Goal: Register for event/course

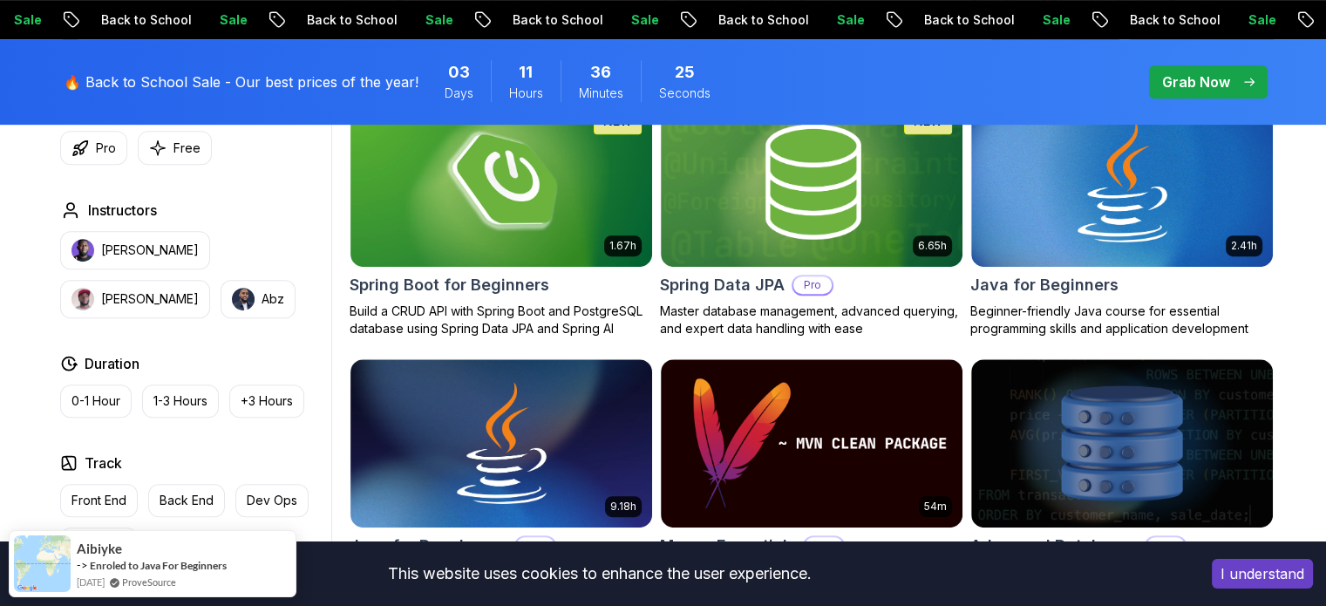
scroll to position [860, 0]
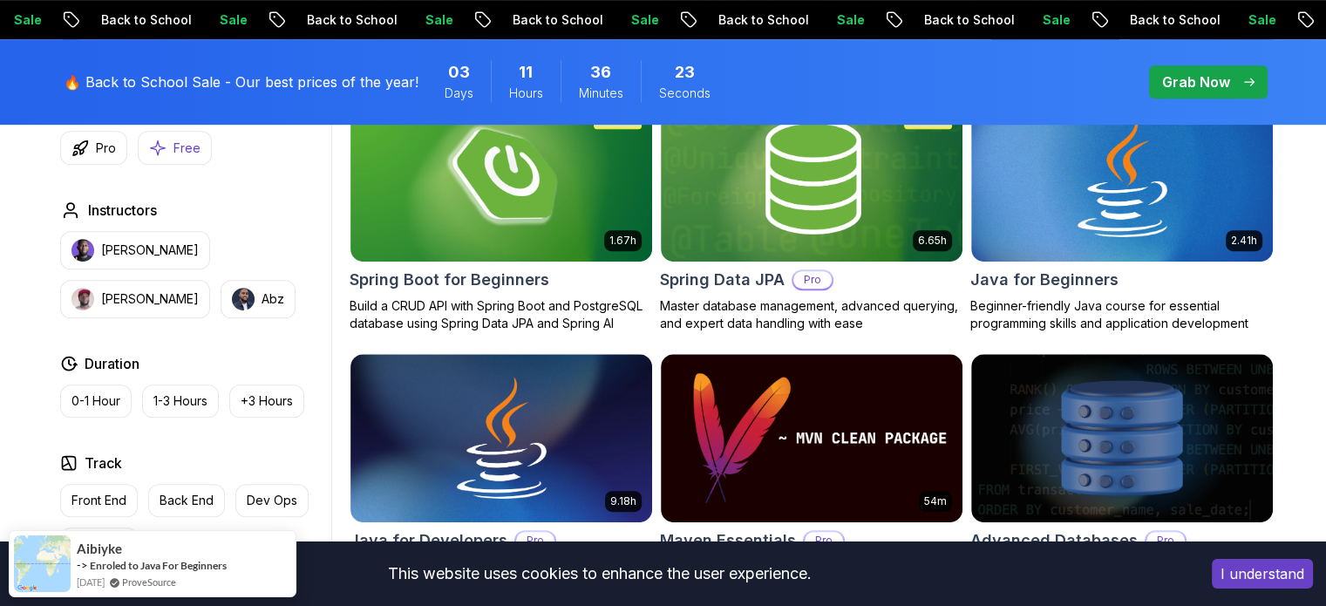
click at [160, 143] on icon "button" at bounding box center [157, 148] width 17 height 18
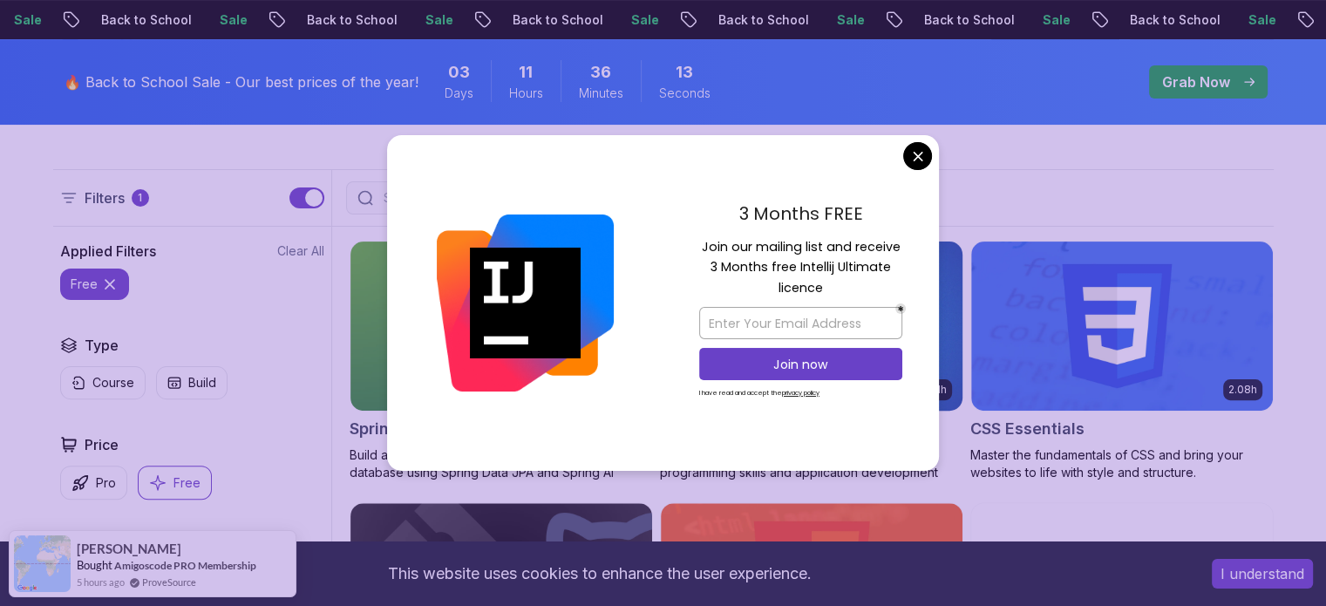
scroll to position [436, 0]
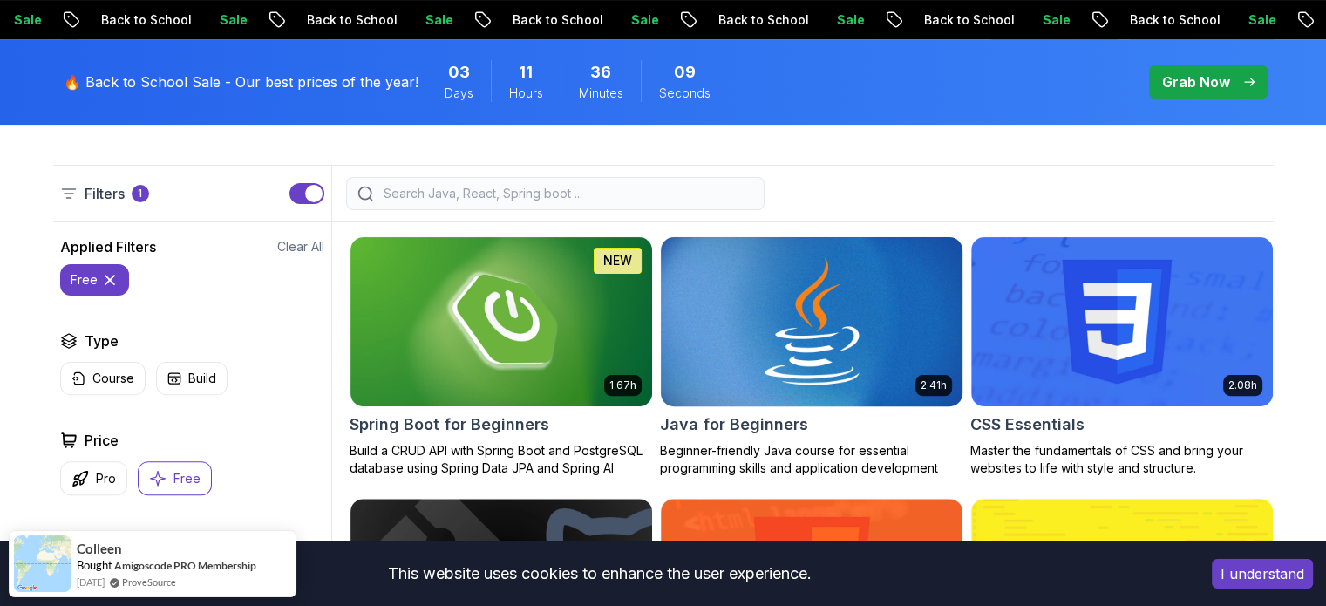
click at [734, 414] on h2 "Java for Beginners" at bounding box center [734, 424] width 148 height 24
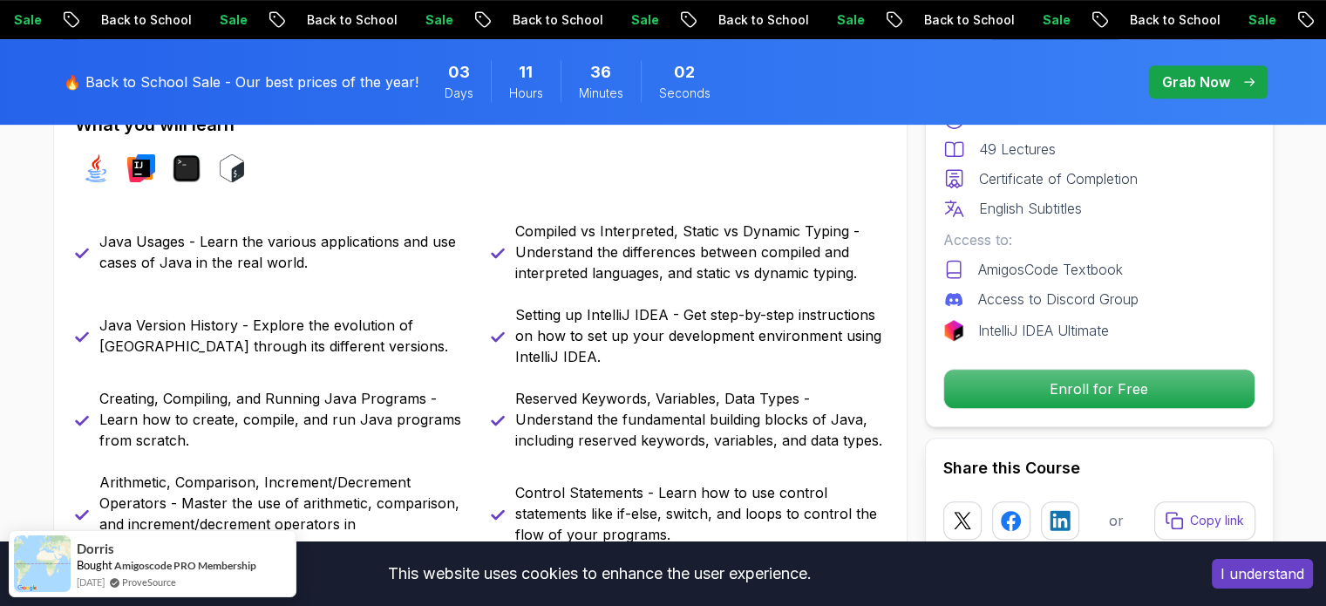
scroll to position [809, 0]
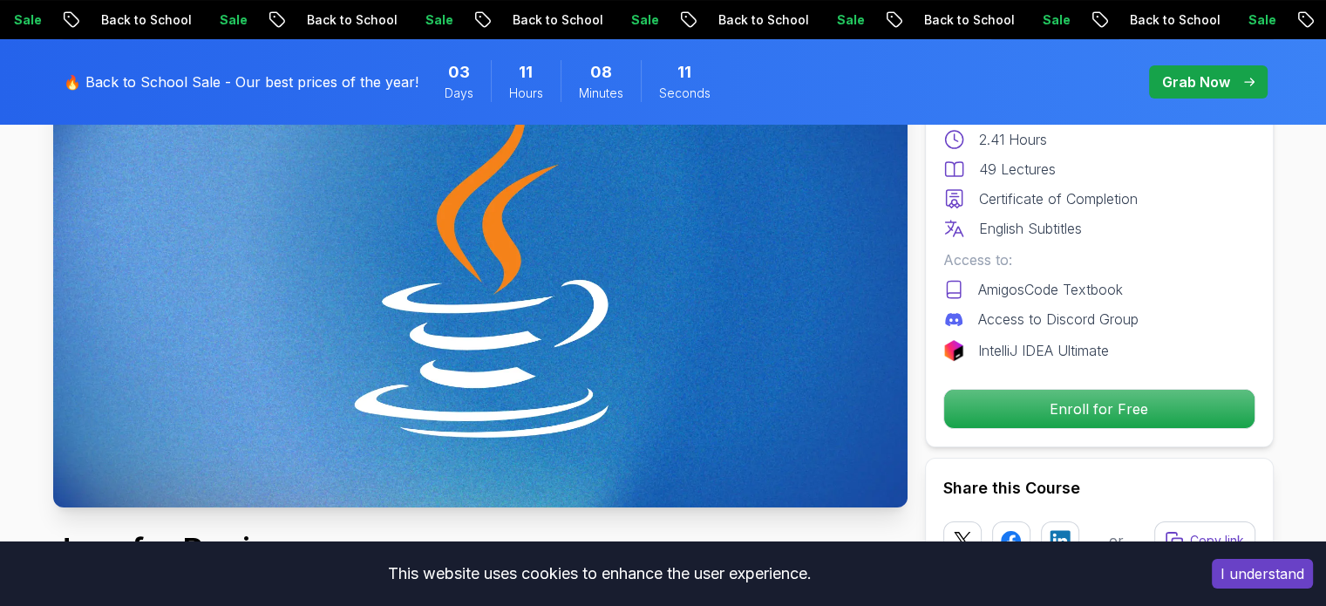
scroll to position [291, 0]
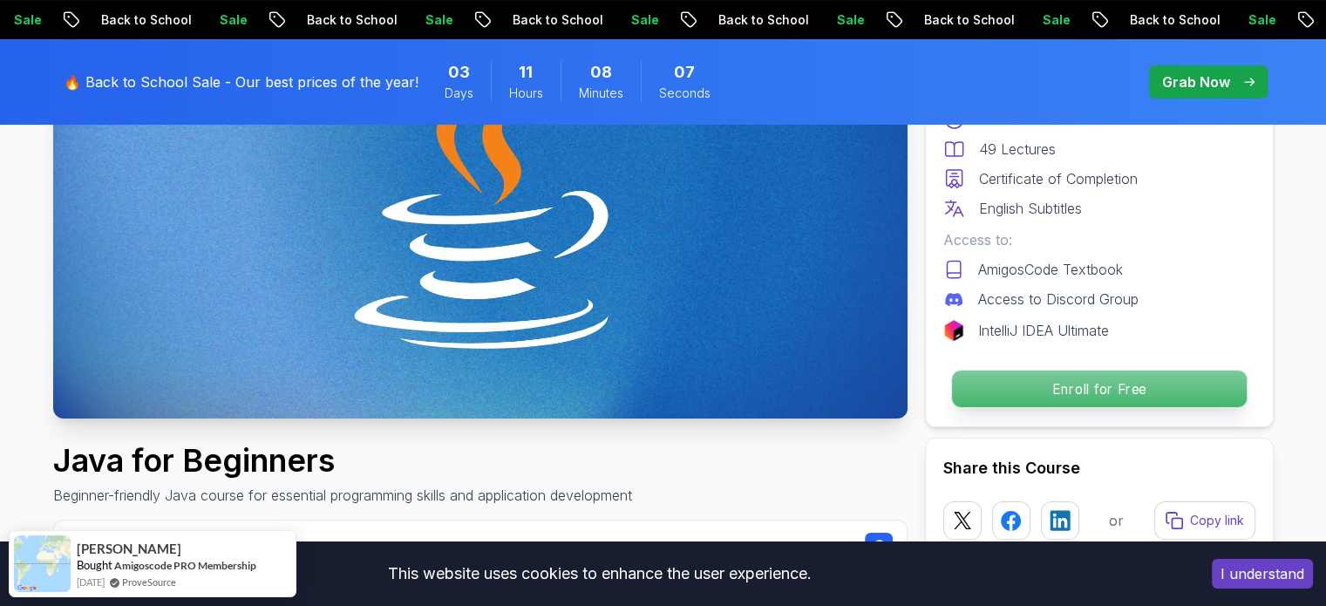
click at [1016, 387] on p "Enroll for Free" at bounding box center [1098, 389] width 295 height 37
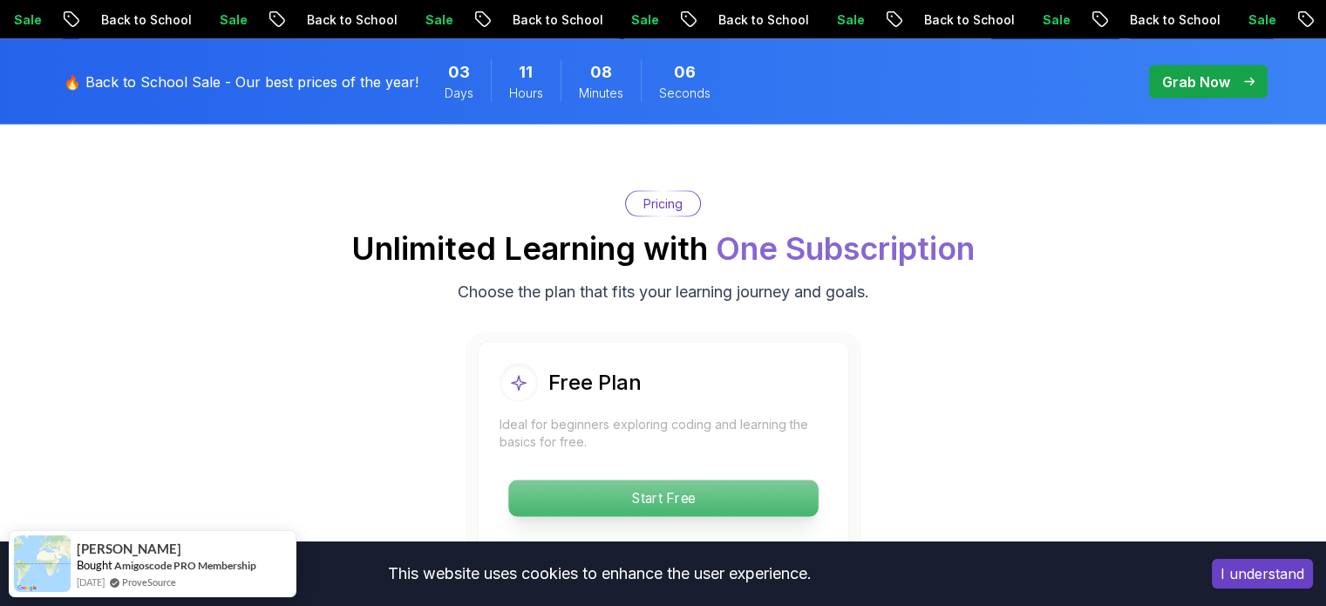
scroll to position [3474, 0]
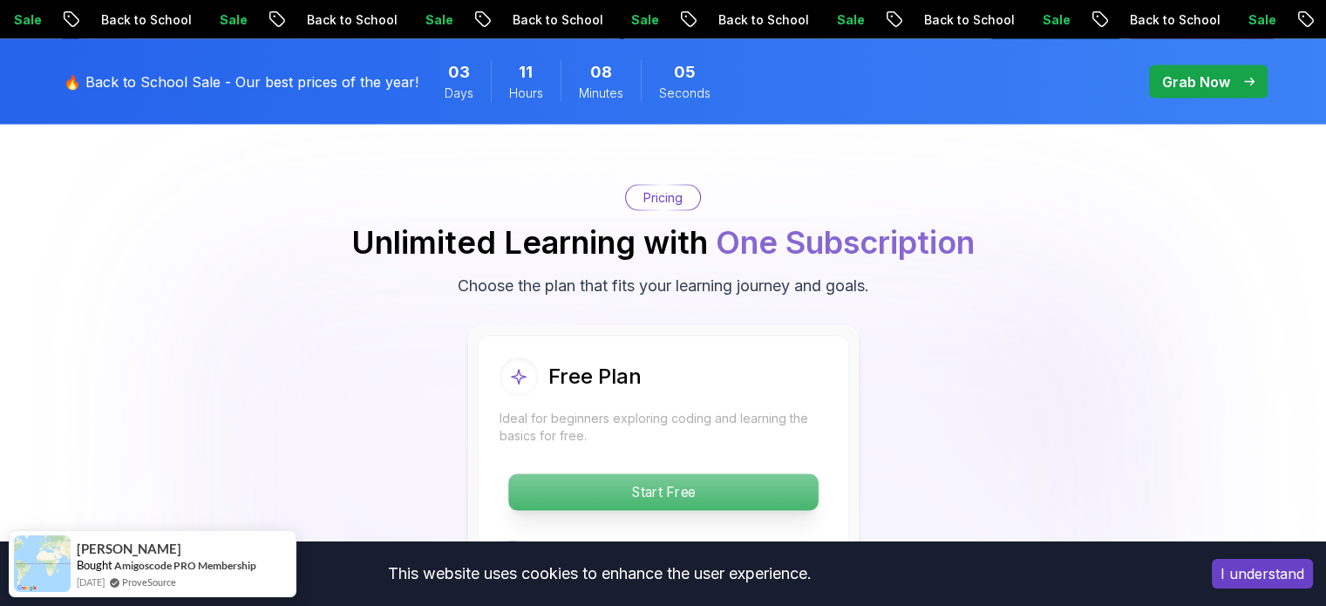
click at [719, 474] on p "Start Free" at bounding box center [663, 492] width 310 height 37
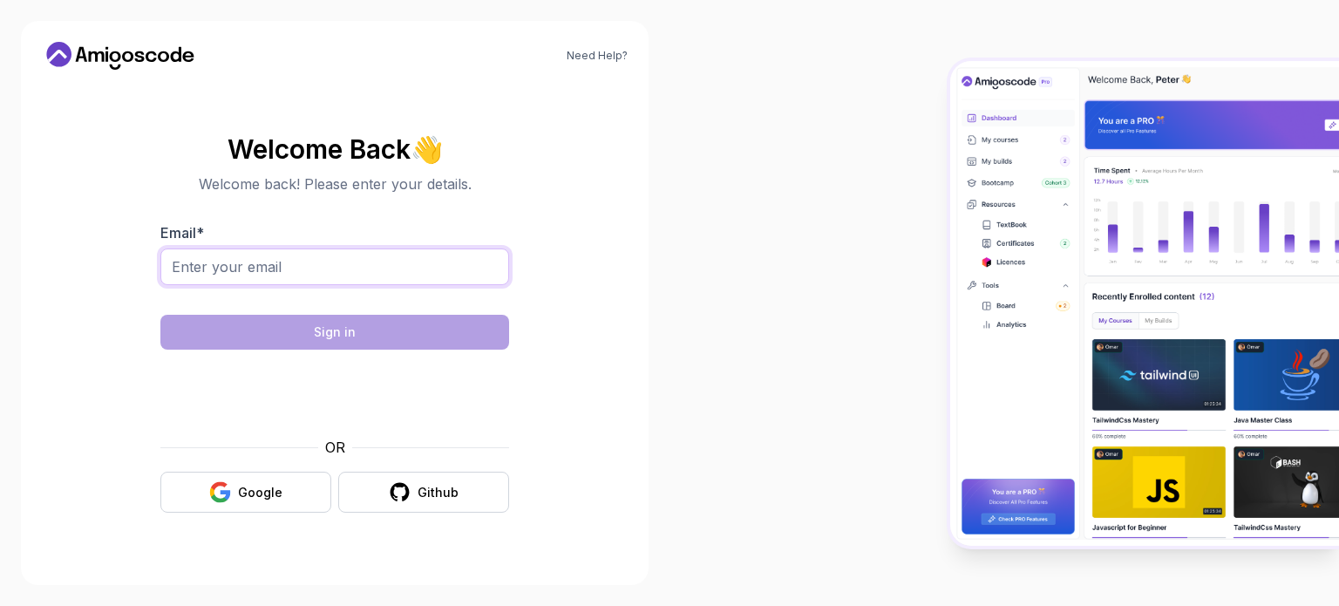
click at [330, 274] on input "Email *" at bounding box center [334, 267] width 349 height 37
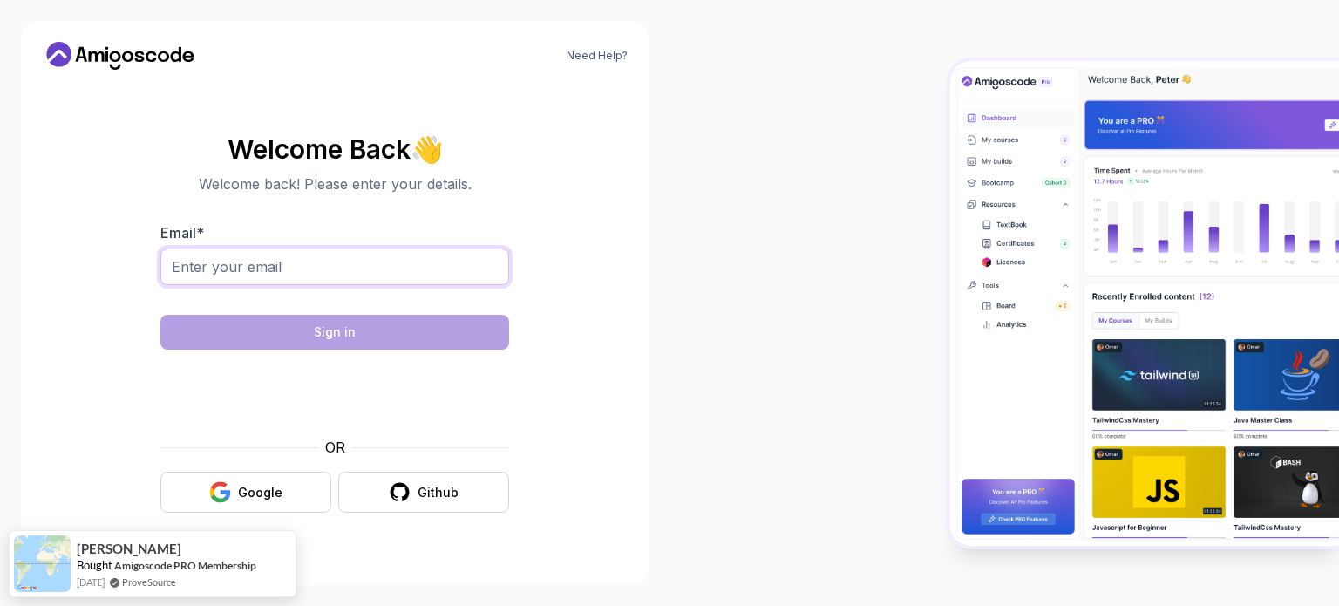
type input "pandaasmit89@gmail.com"
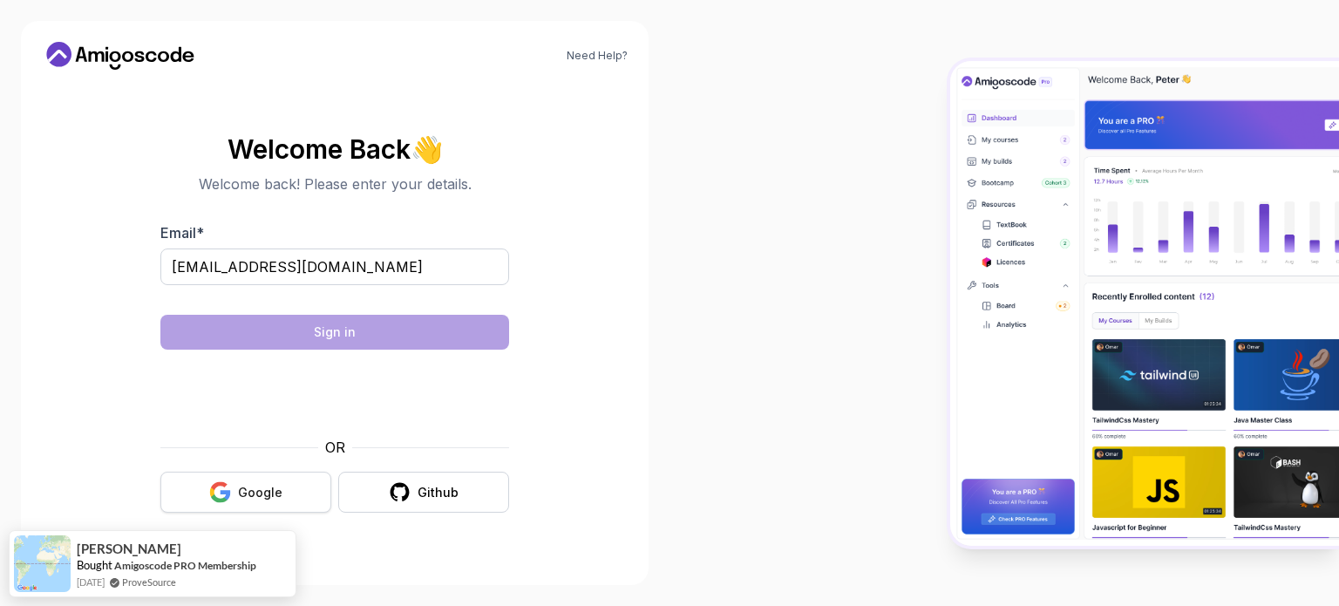
click at [286, 493] on button "Google" at bounding box center [245, 492] width 171 height 41
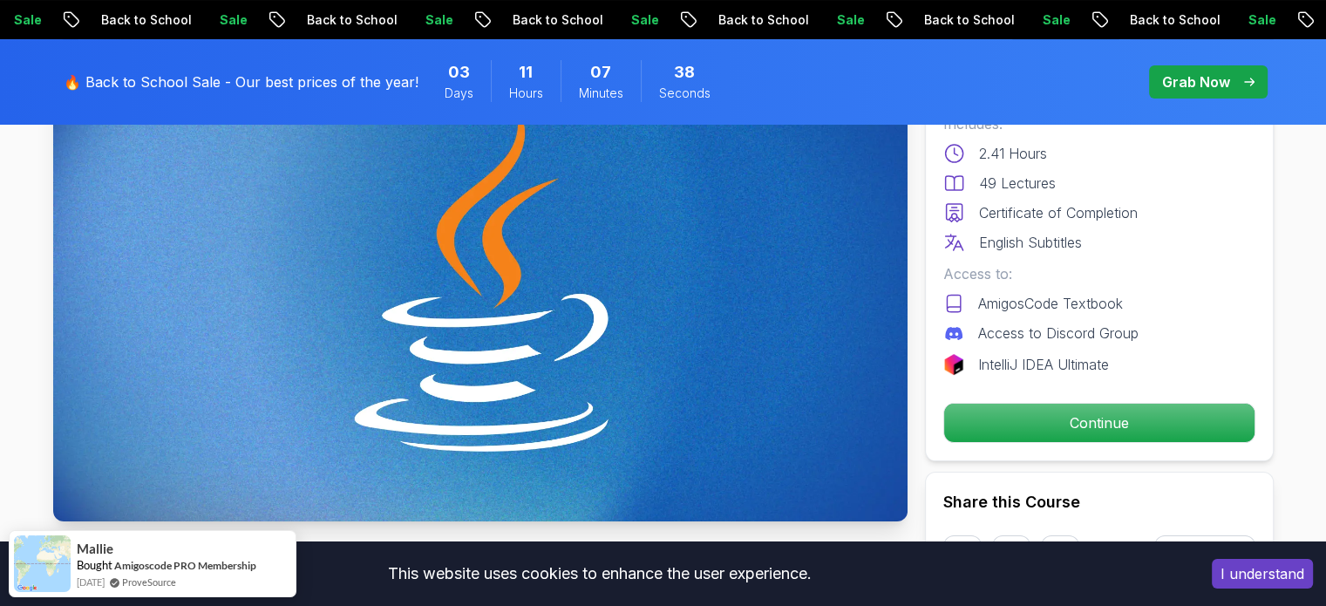
scroll to position [234, 0]
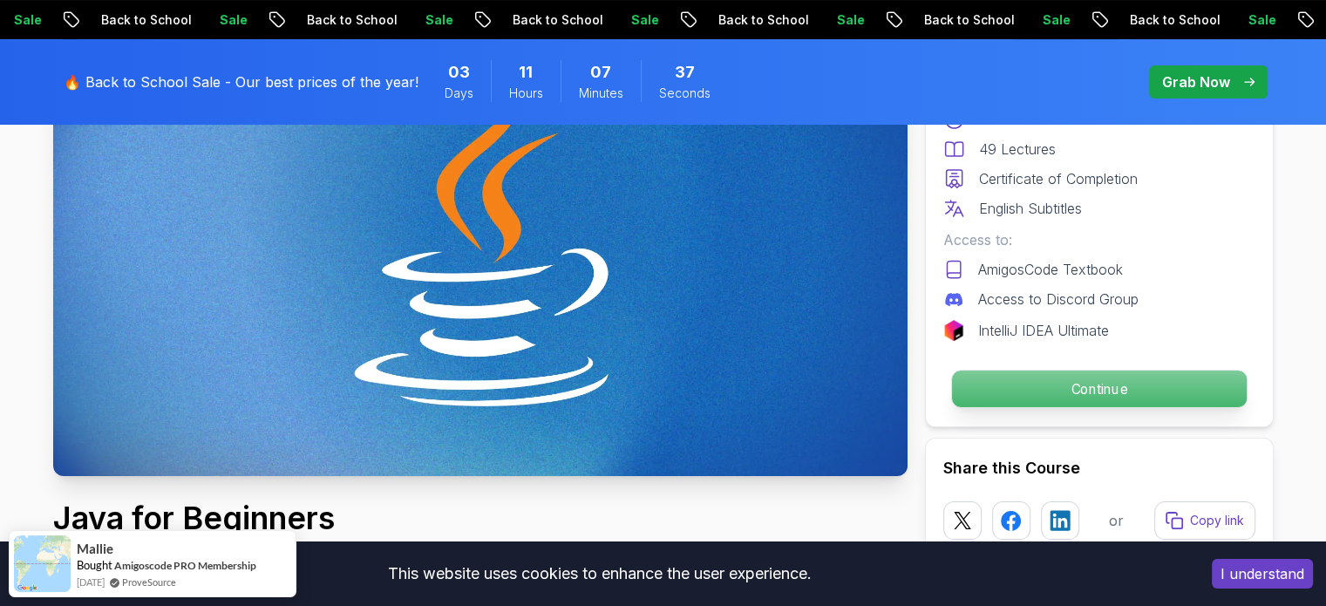
click at [1009, 371] on p "Continue" at bounding box center [1098, 389] width 295 height 37
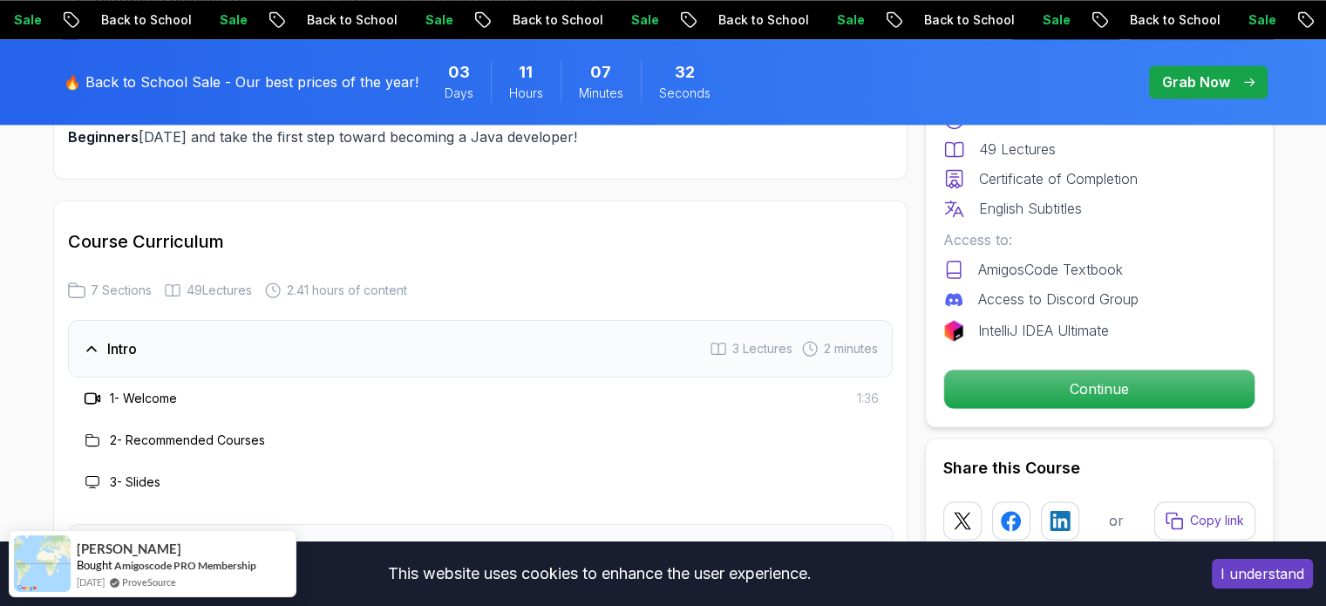
scroll to position [2426, 0]
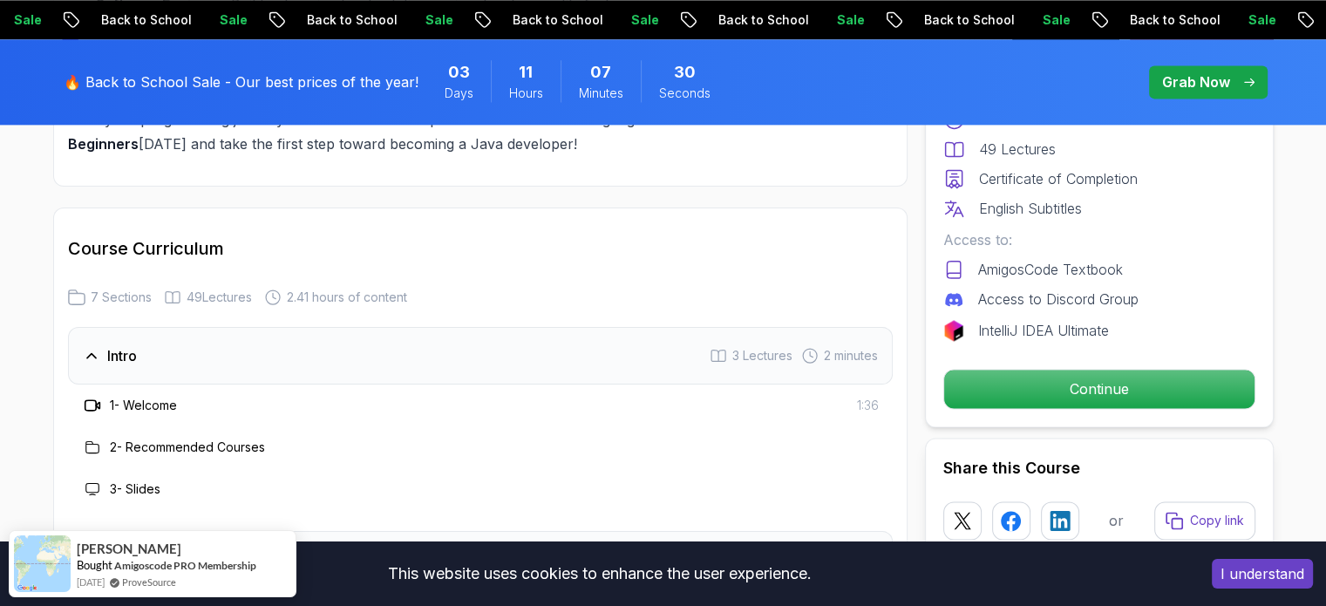
click at [142, 397] on h3 "1 - Welcome" at bounding box center [143, 405] width 67 height 17
click at [87, 400] on icon at bounding box center [90, 405] width 11 height 10
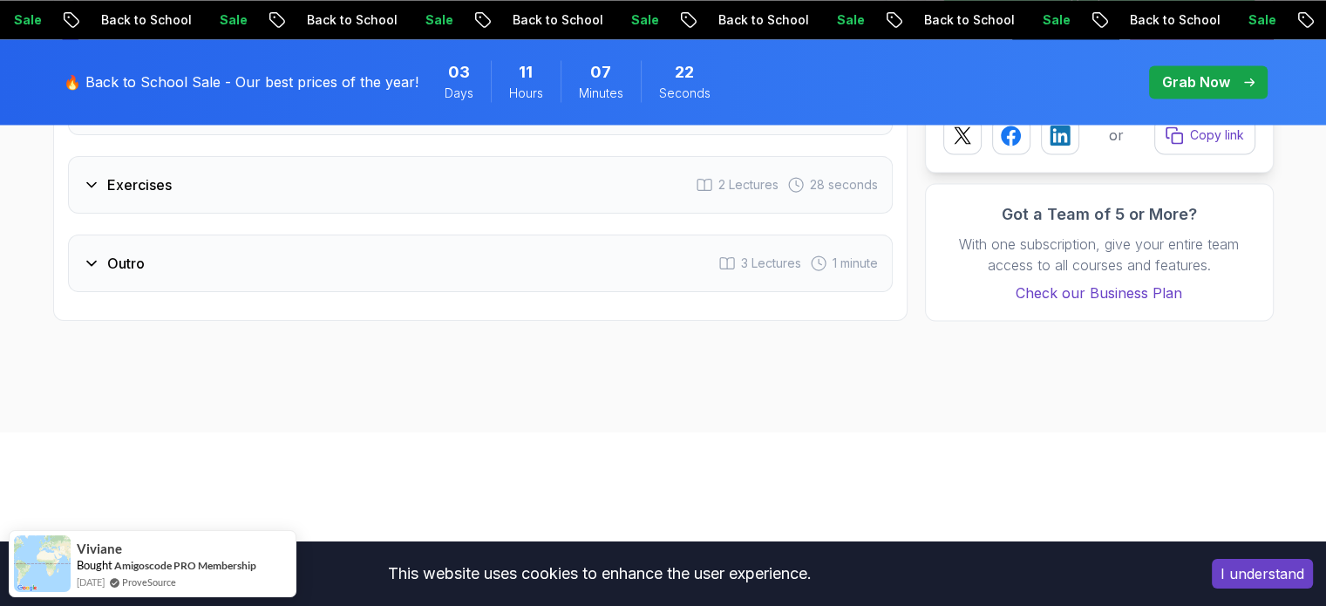
scroll to position [3265, 0]
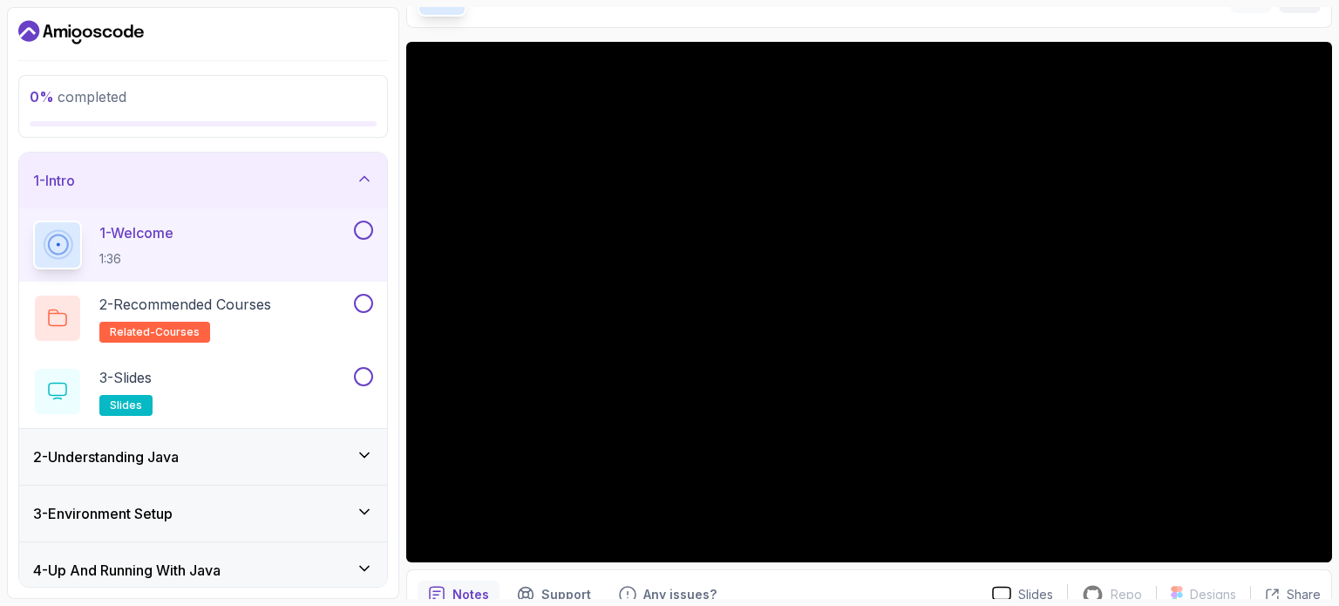
click at [340, 460] on div "2 - Understanding Java" at bounding box center [203, 456] width 340 height 21
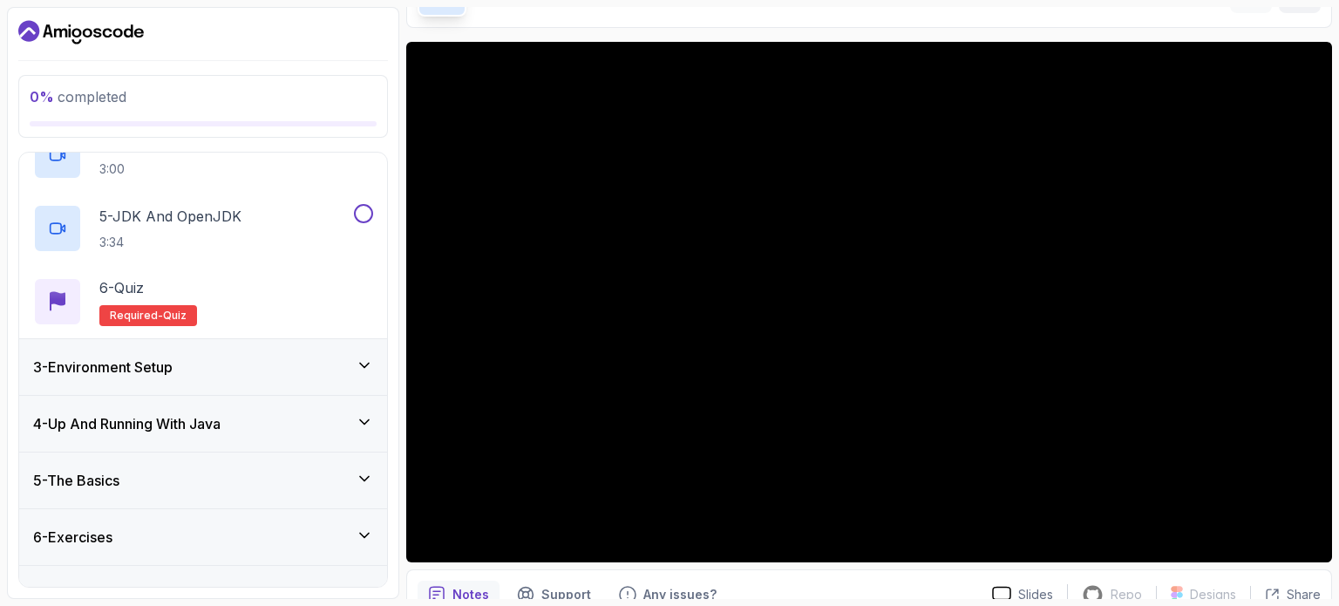
scroll to position [398, 0]
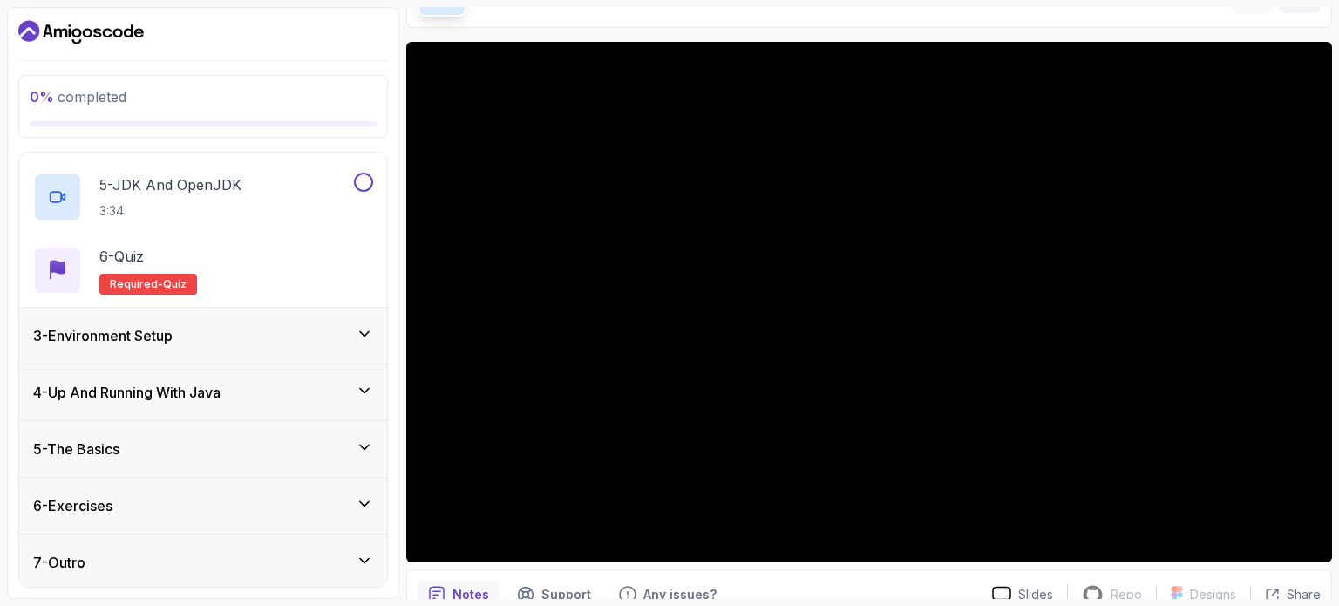
click at [365, 336] on icon at bounding box center [364, 333] width 17 height 17
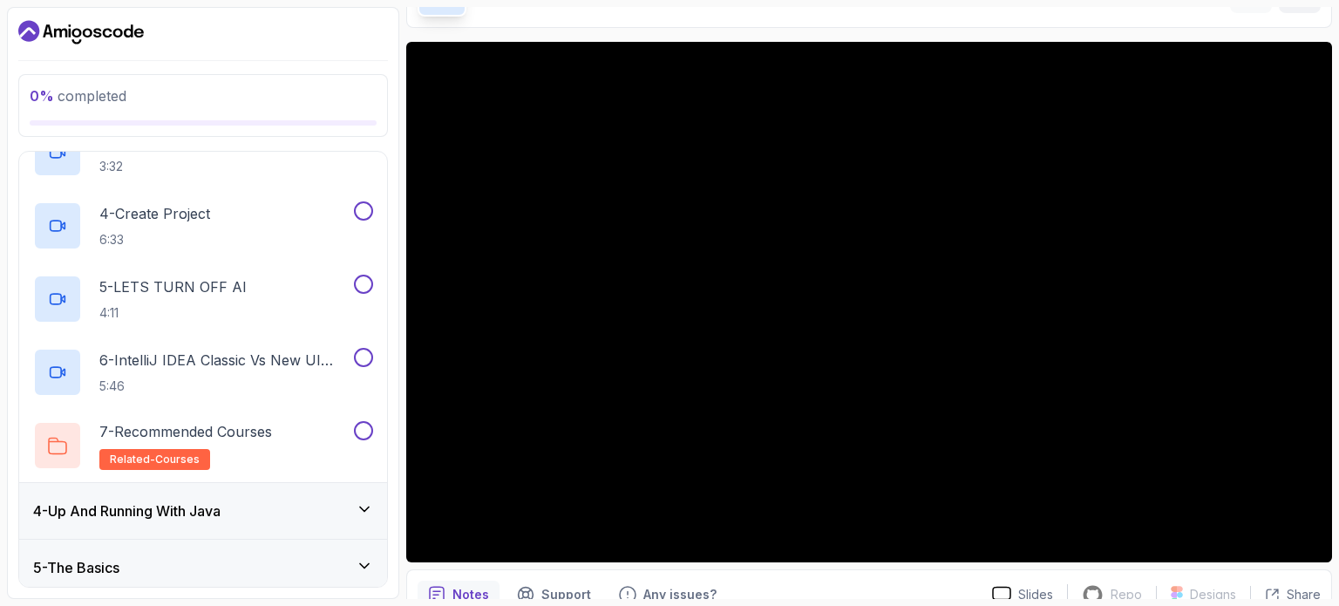
scroll to position [352, 0]
click at [276, 508] on div "4 - Up And Running With Java" at bounding box center [203, 510] width 340 height 21
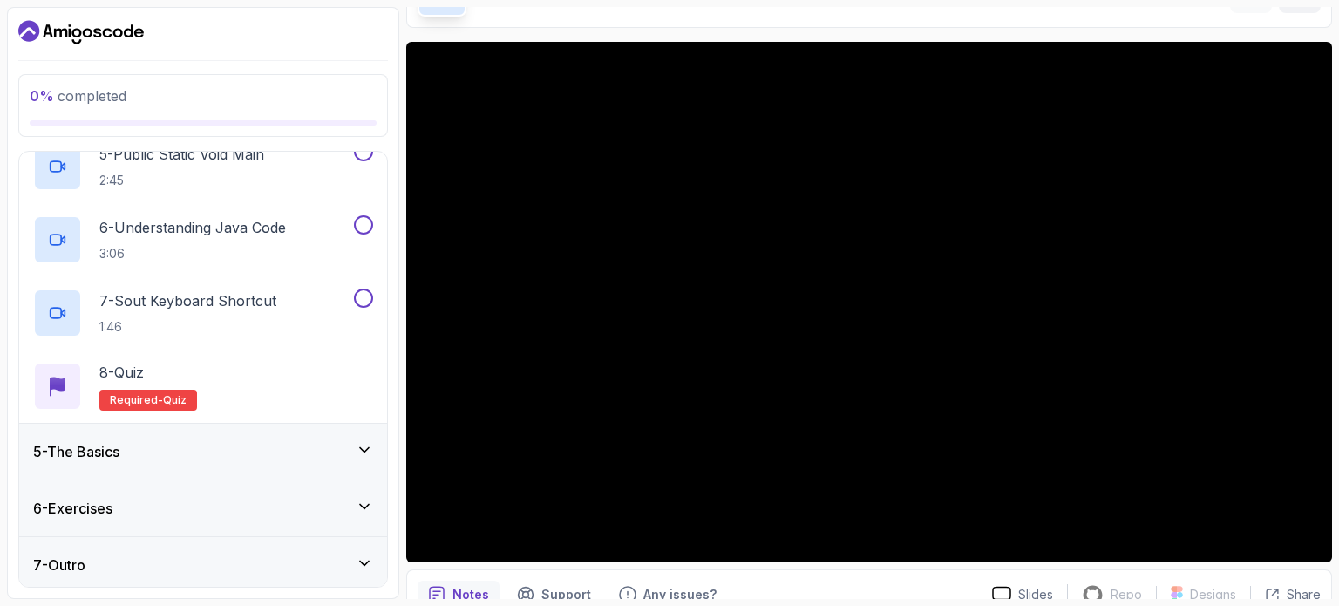
scroll to position [544, 0]
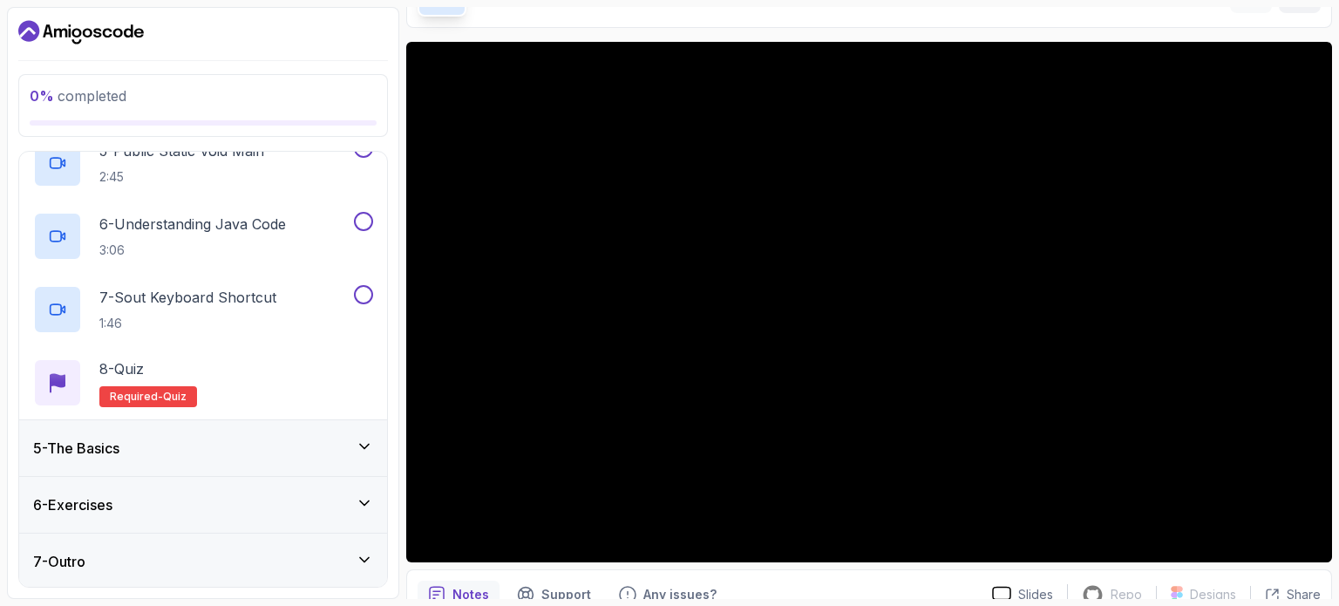
click at [308, 440] on div "5 - The Basics" at bounding box center [203, 448] width 340 height 21
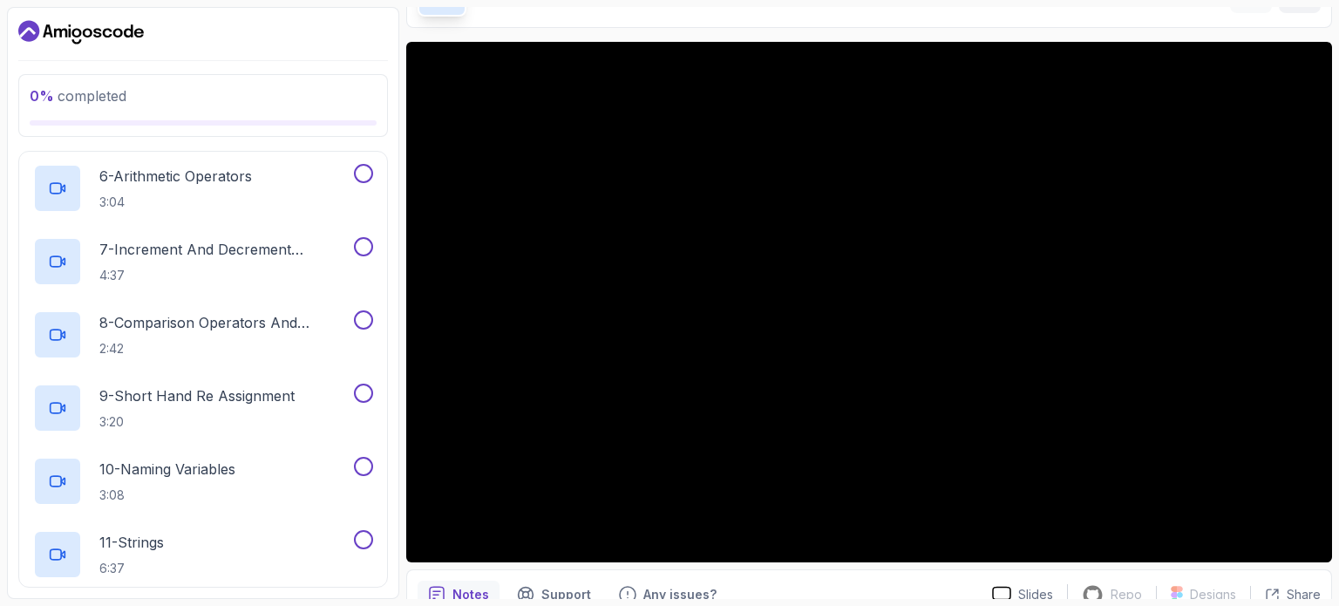
scroll to position [0, 0]
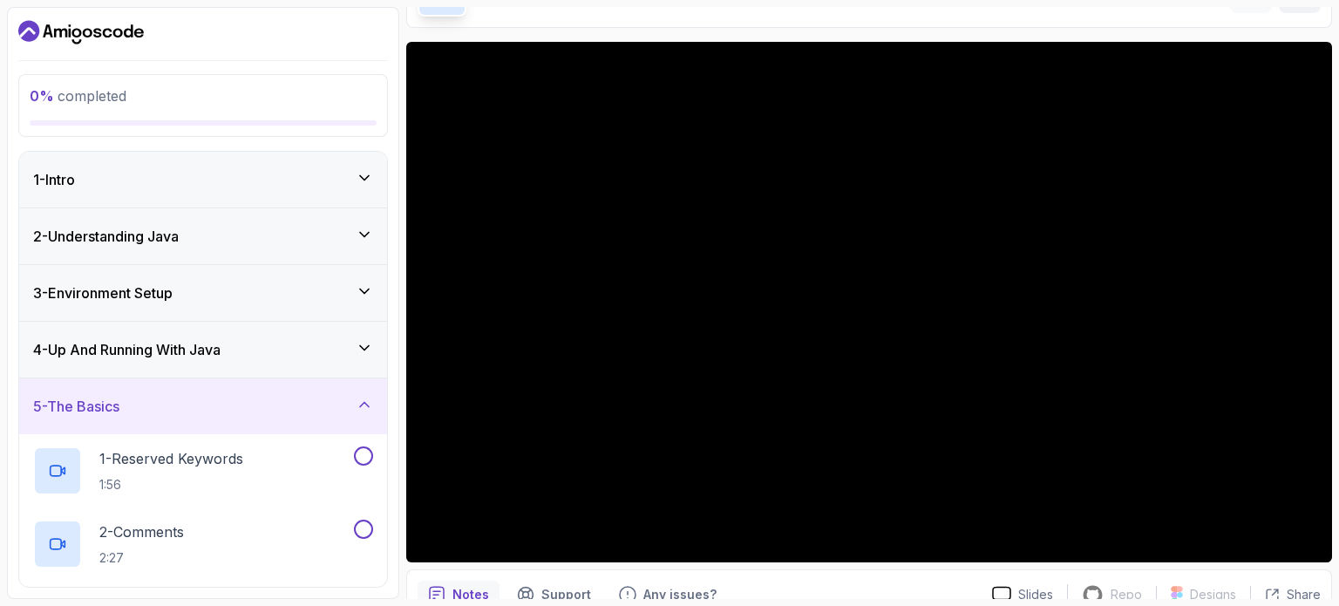
click at [251, 197] on div "1 - Intro" at bounding box center [203, 180] width 368 height 56
